Goal: Transaction & Acquisition: Book appointment/travel/reservation

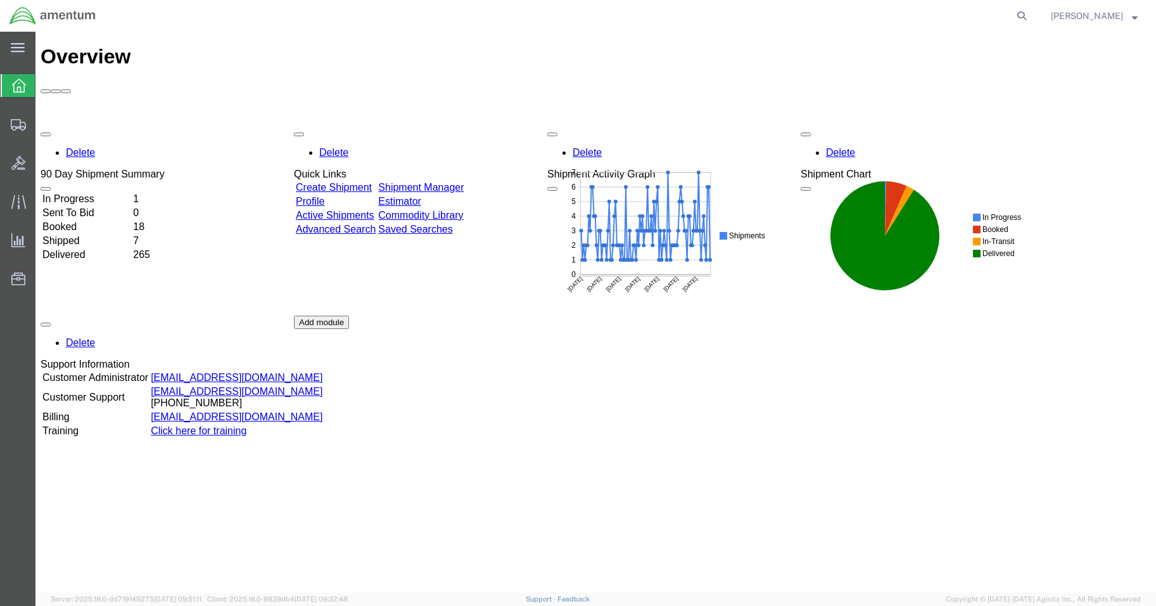
click at [125, 193] on td "In Progress" at bounding box center [86, 199] width 89 height 13
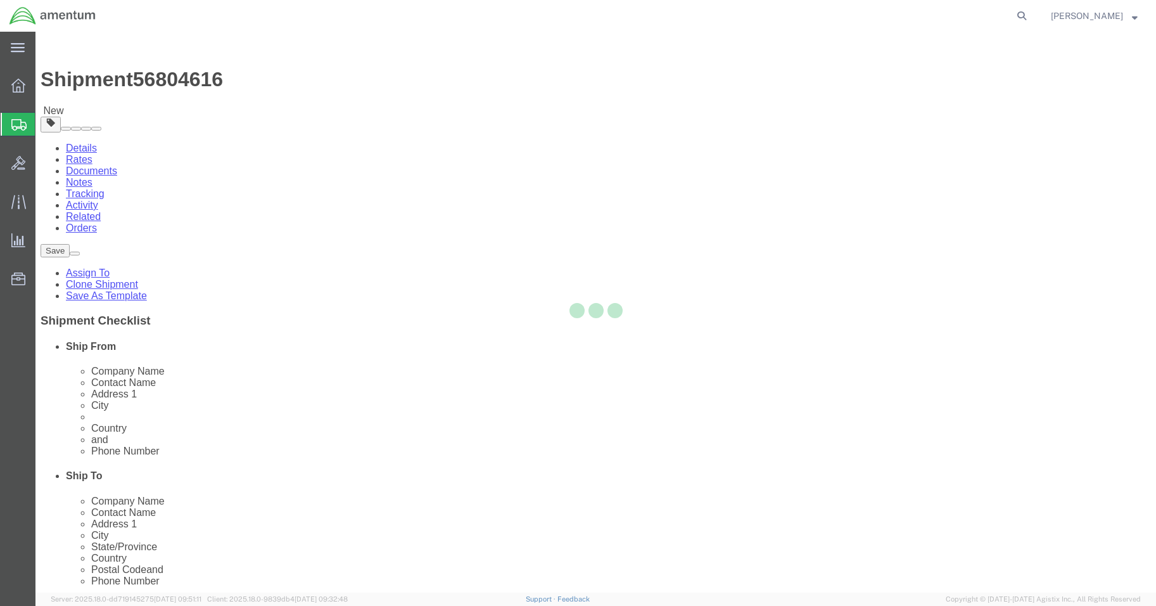
select select "42677"
select select
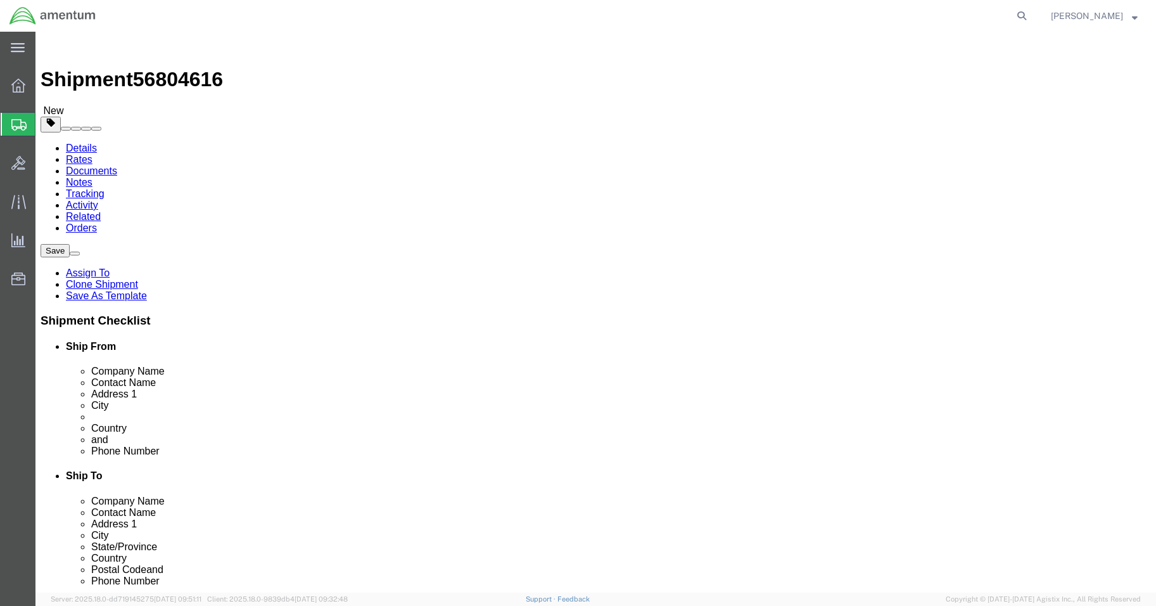
click input ","
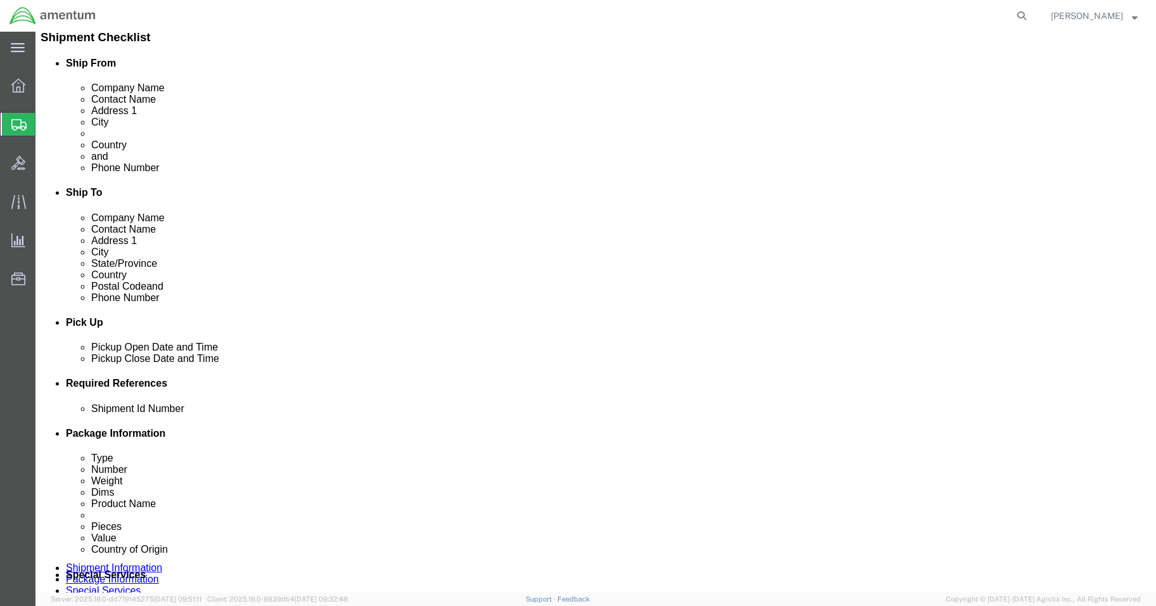
scroll to position [507, 0]
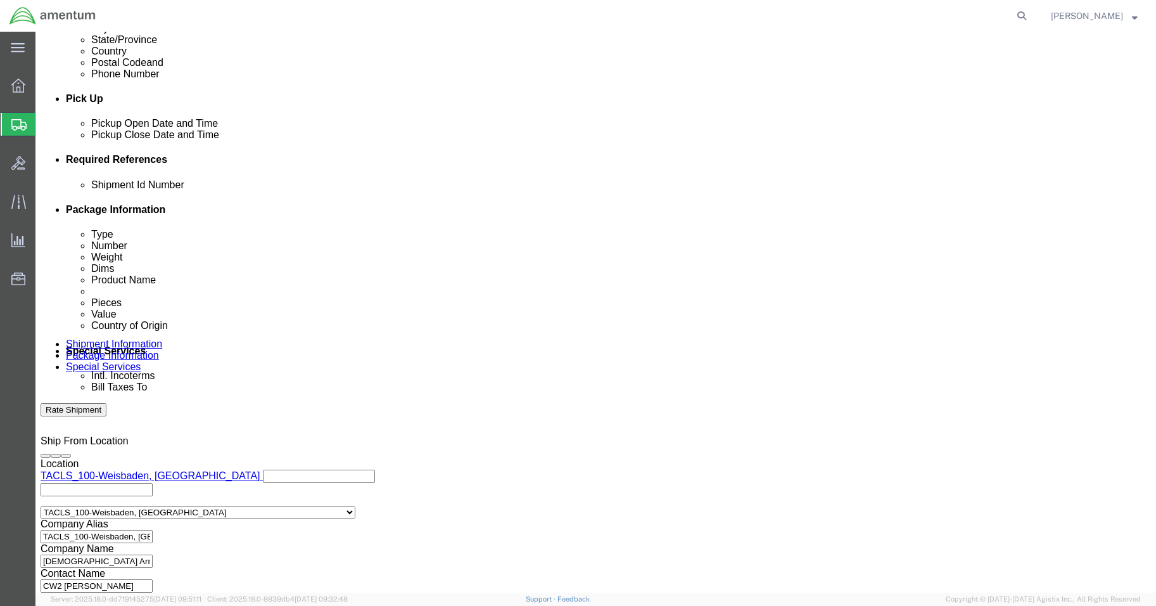
click button "Rate Shipment"
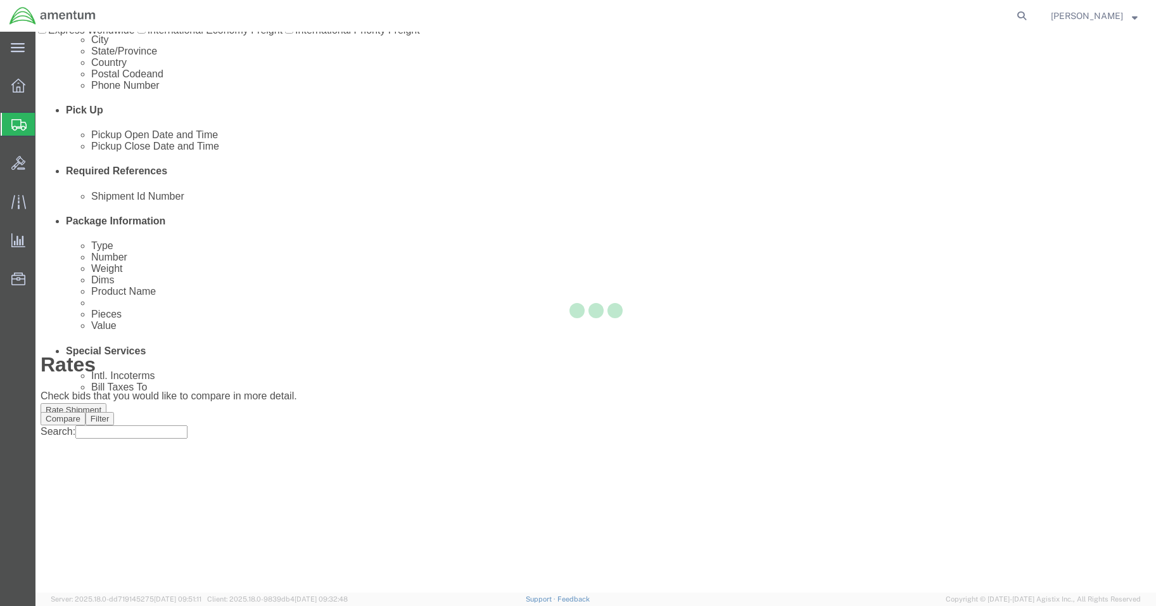
scroll to position [0, 0]
